Goal: Information Seeking & Learning: Learn about a topic

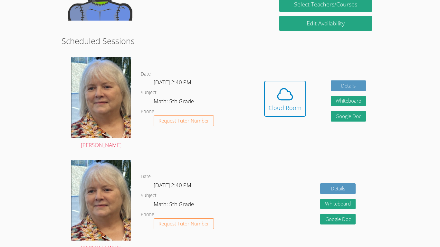
scroll to position [148, 0]
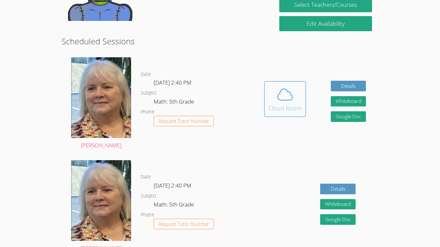
click at [303, 98] on button "Cloud Room" at bounding box center [285, 99] width 42 height 36
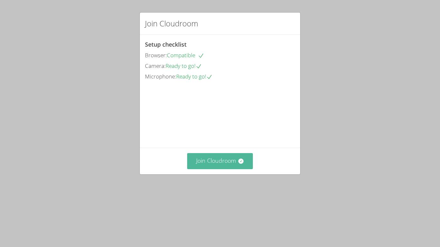
click at [216, 169] on button "Join Cloudroom" at bounding box center [220, 161] width 66 height 16
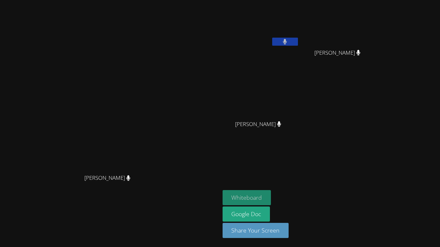
click at [271, 191] on button "Whiteboard" at bounding box center [247, 197] width 49 height 15
click at [298, 43] on button at bounding box center [285, 42] width 26 height 8
click at [298, 41] on button at bounding box center [285, 42] width 26 height 8
click at [271, 196] on button "Whiteboard" at bounding box center [247, 197] width 49 height 15
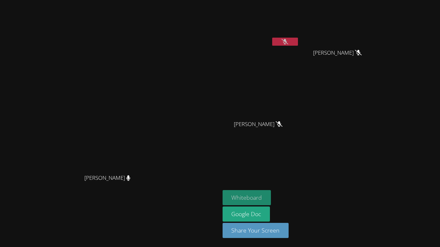
click at [271, 195] on button "Whiteboard" at bounding box center [247, 197] width 49 height 15
click at [288, 43] on icon at bounding box center [285, 41] width 7 height 5
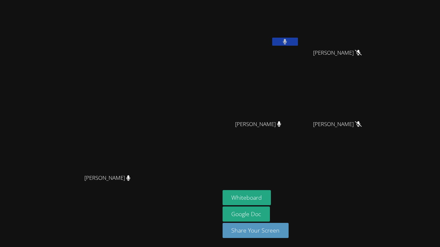
click at [298, 43] on button at bounding box center [285, 42] width 26 height 8
click at [299, 33] on video at bounding box center [261, 24] width 77 height 43
click at [381, 35] on aside "[PERSON_NAME] [PERSON_NAME] [PERSON_NAME] [PERSON_NAME] [PERSON_NAME] [PERSON_N…" at bounding box center [300, 123] width 161 height 247
click at [379, 55] on div "[PERSON_NAME]" at bounding box center [340, 59] width 77 height 26
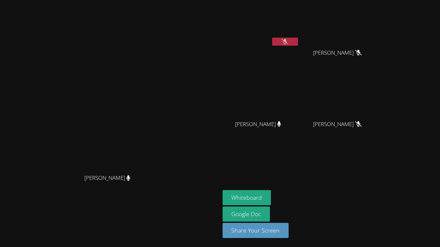
click at [298, 44] on button at bounding box center [285, 42] width 26 height 8
click at [298, 40] on button at bounding box center [285, 42] width 26 height 8
click at [298, 43] on button at bounding box center [285, 42] width 26 height 8
click at [288, 40] on icon at bounding box center [285, 41] width 7 height 5
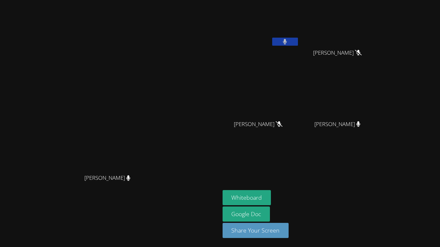
click at [298, 39] on button at bounding box center [285, 42] width 26 height 8
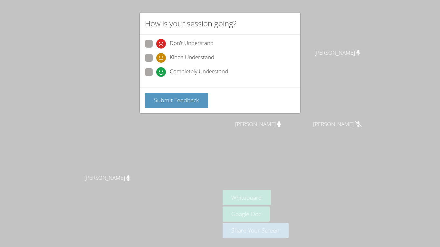
click at [324, 138] on div "How is your session going? Don't Understand Kinda Understand Completely Underst…" at bounding box center [220, 123] width 440 height 247
click at [156, 77] on span at bounding box center [156, 77] width 0 height 0
click at [156, 73] on input "Completely Understand" at bounding box center [158, 70] width 5 height 5
radio input "true"
click at [179, 102] on span "Submit Feedback" at bounding box center [176, 100] width 45 height 8
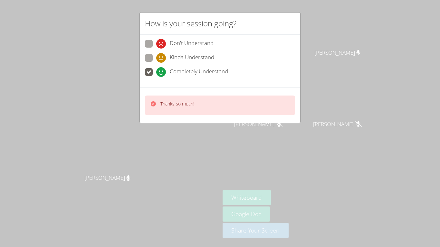
click at [309, 144] on div "How is your session going? Don't Understand Kinda Understand Completely Underst…" at bounding box center [220, 123] width 440 height 247
